Goal: Information Seeking & Learning: Learn about a topic

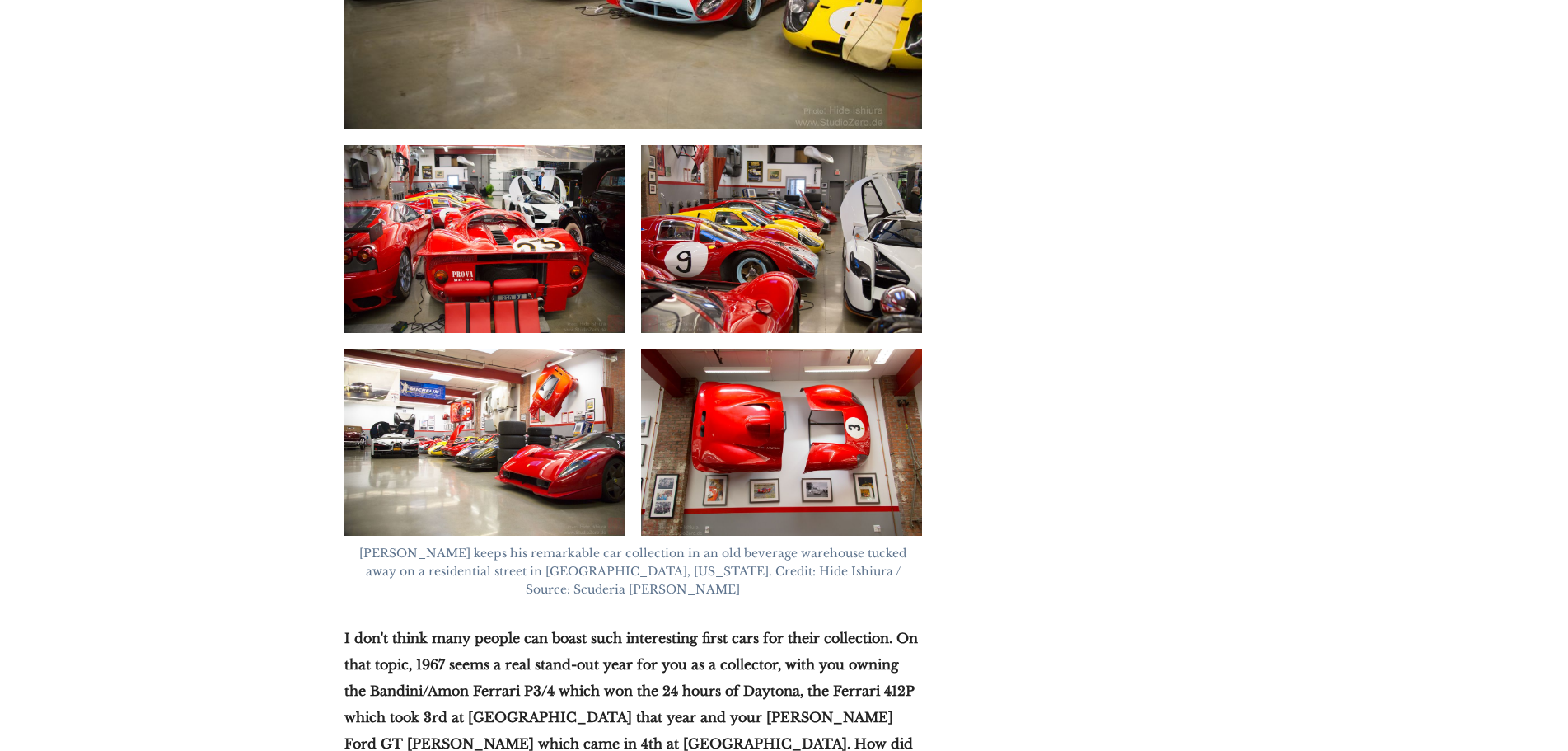
scroll to position [7252, 0]
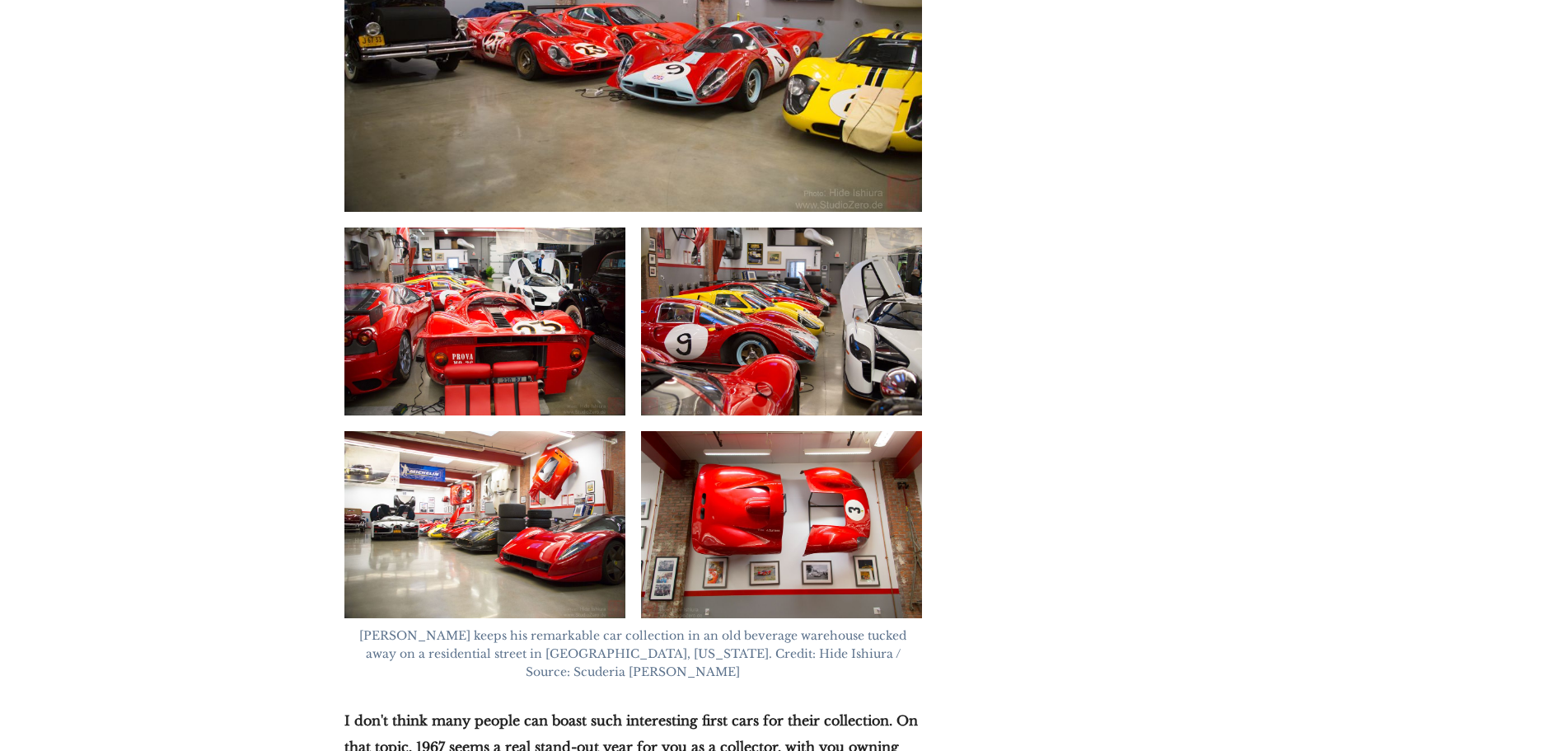
drag, startPoint x: 449, startPoint y: 398, endPoint x: 534, endPoint y: 398, distance: 85.0
copy strong "Ferrari P3/4"
drag, startPoint x: 807, startPoint y: 398, endPoint x: 890, endPoint y: 396, distance: 83.0
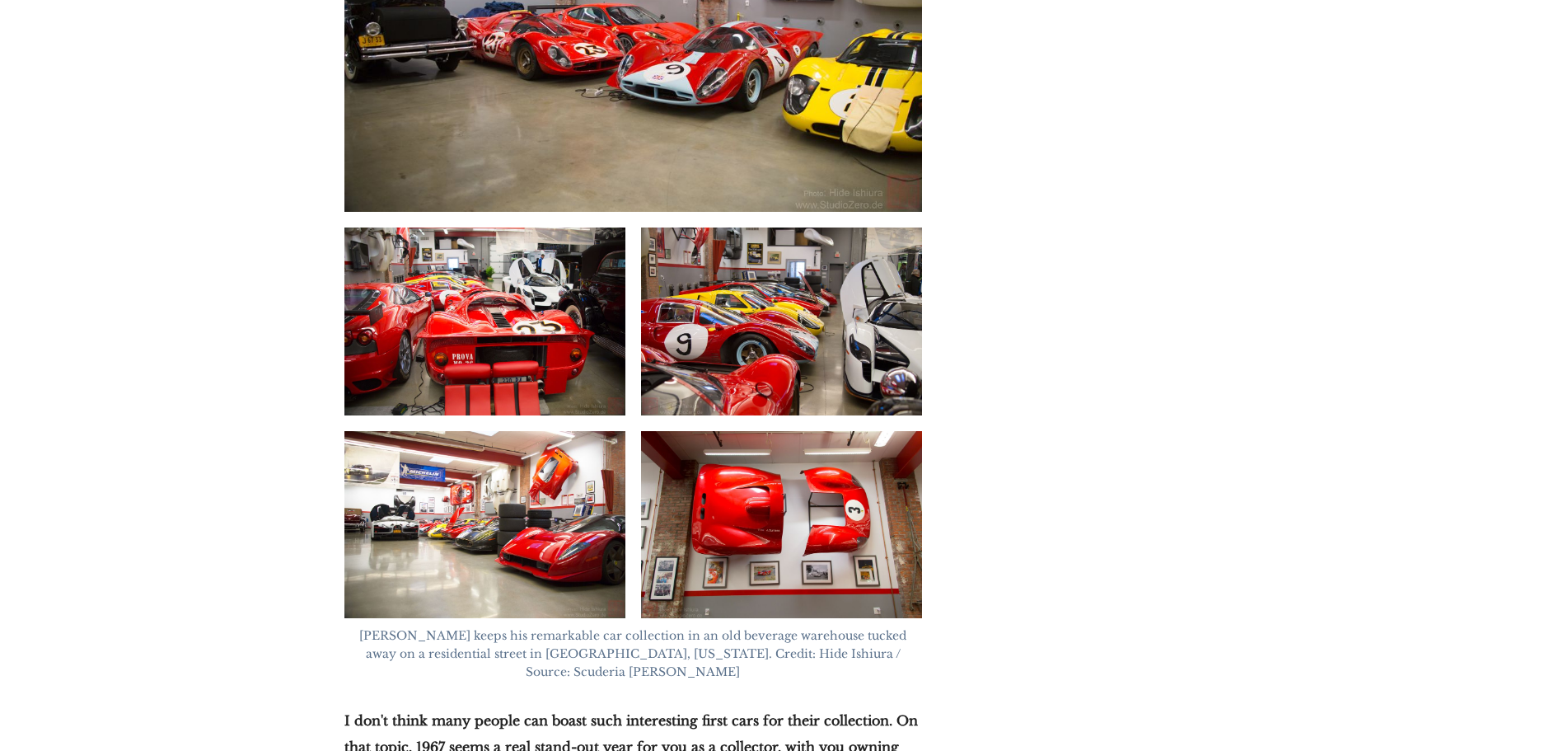
copy strong "Ferrari 412P"
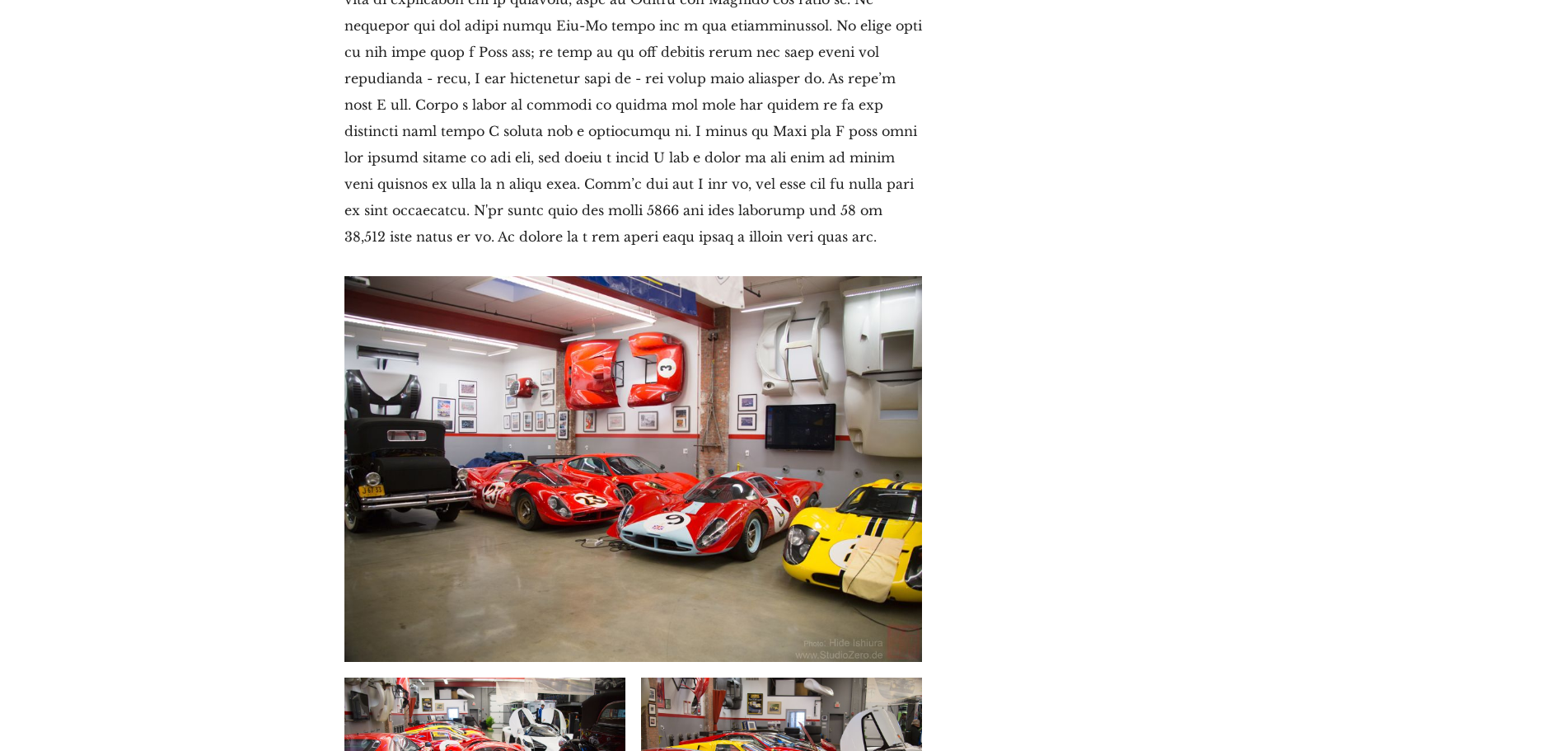
scroll to position [6840, 0]
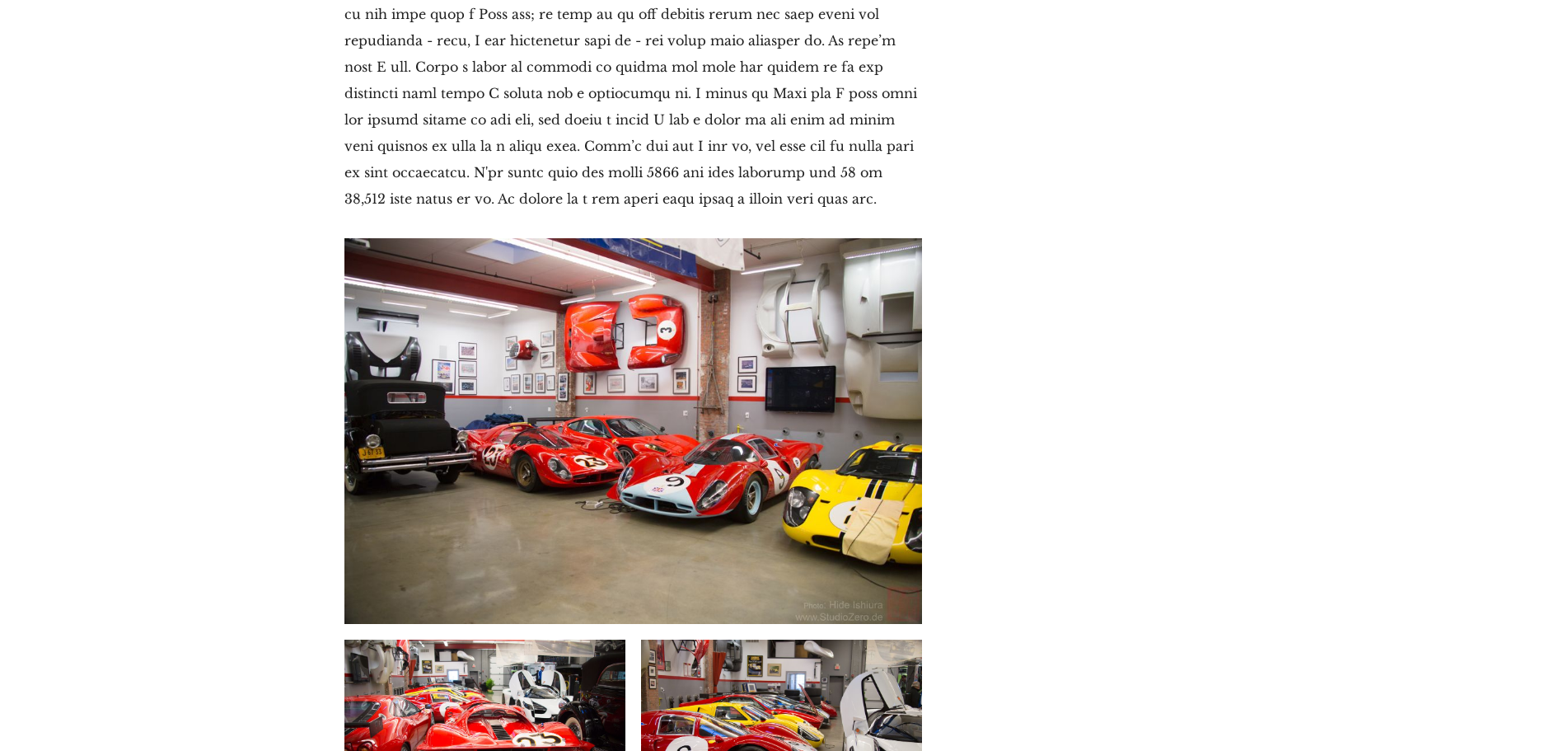
click at [469, 640] on img at bounding box center [485, 733] width 281 height 187
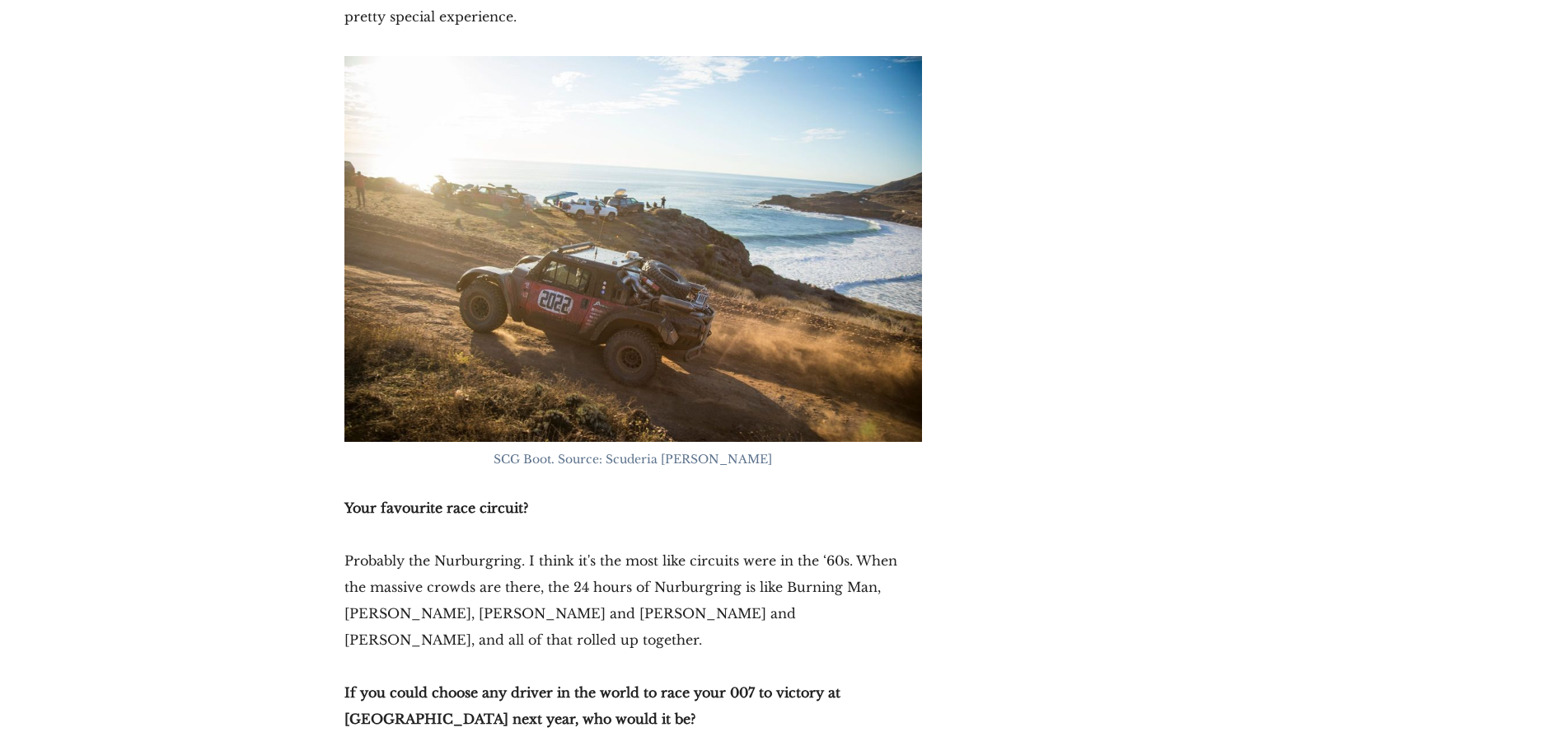
scroll to position [29174, 0]
